Goal: Information Seeking & Learning: Learn about a topic

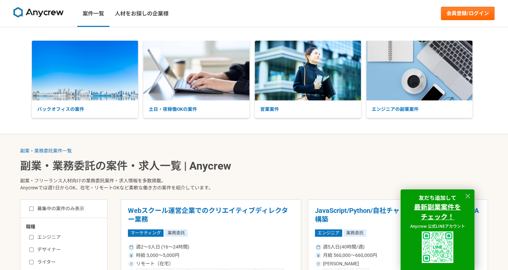
click at [310, 152] on ol "副業・業務委託案件一覧" at bounding box center [254, 151] width 468 height 7
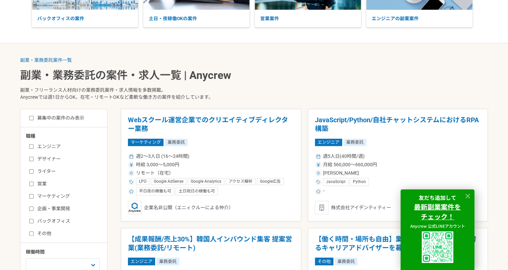
scroll to position [101, 0]
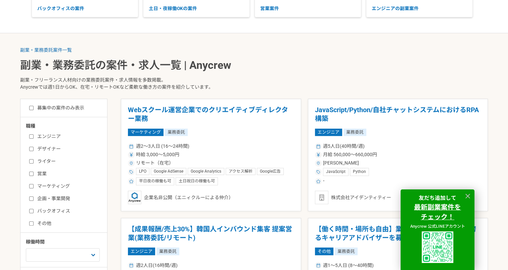
click at [31, 185] on input "マーケティング" at bounding box center [31, 186] width 4 height 4
checkbox input "true"
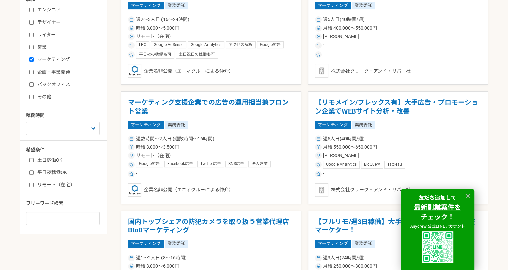
scroll to position [235, 0]
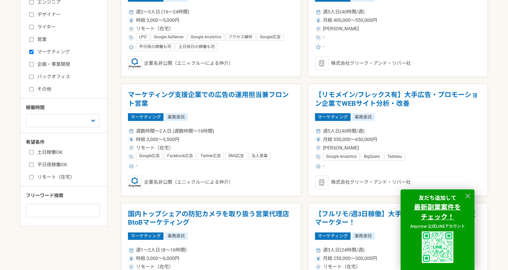
click at [31, 176] on input "リモート（在宅）" at bounding box center [31, 177] width 4 height 4
checkbox input "true"
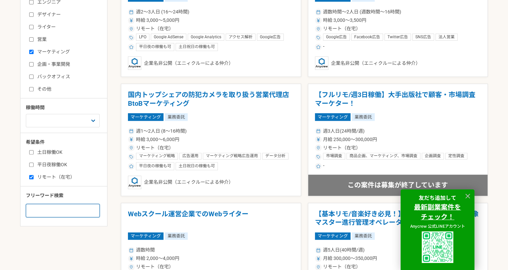
click at [59, 210] on input at bounding box center [63, 210] width 74 height 13
type input "リサーチ"
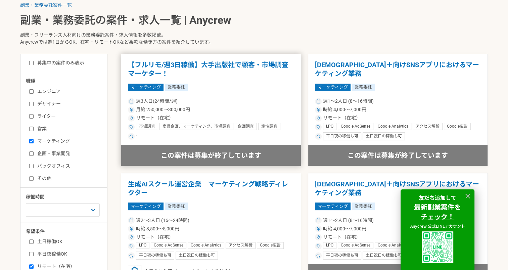
scroll to position [134, 0]
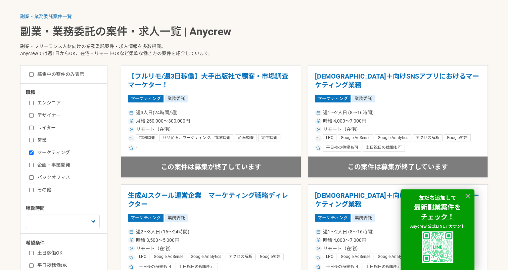
click at [31, 74] on input "募集中の案件のみ表示" at bounding box center [31, 74] width 4 height 4
checkbox input "true"
